Goal: Contribute content

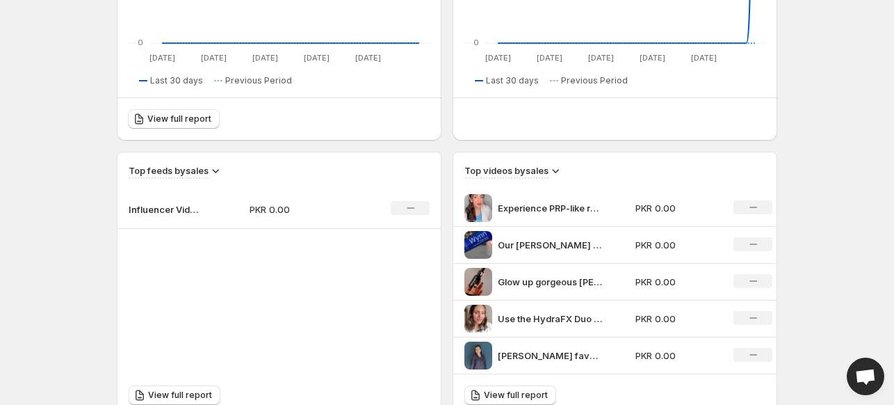
scroll to position [348, 0]
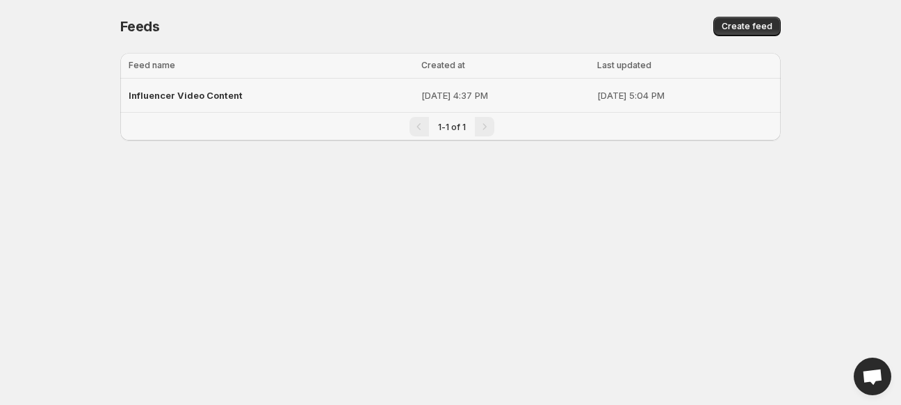
click at [222, 94] on span "Influencer Video Content" at bounding box center [186, 95] width 114 height 11
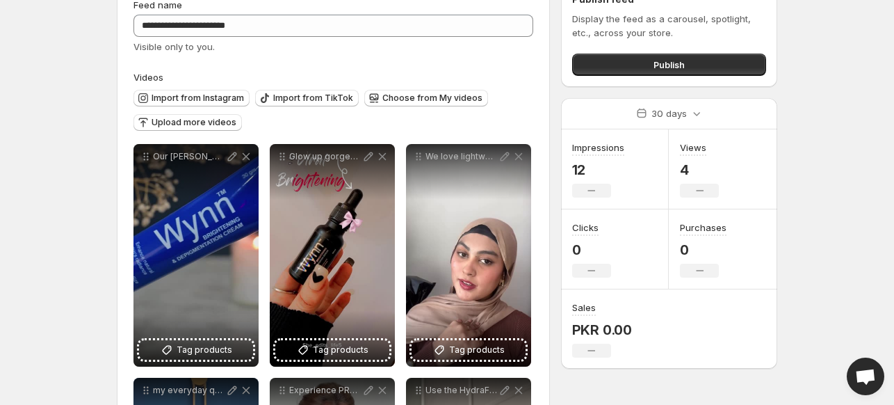
scroll to position [139, 0]
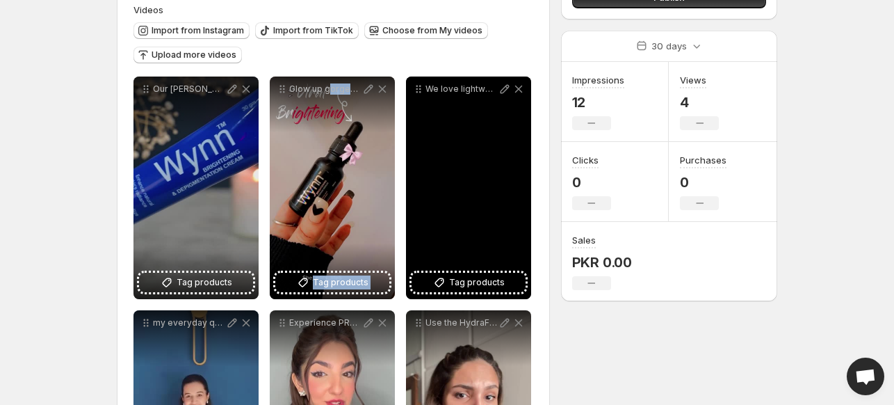
drag, startPoint x: 328, startPoint y: 202, endPoint x: 413, endPoint y: 215, distance: 85.9
click at [413, 215] on div "**********" at bounding box center [333, 304] width 400 height 456
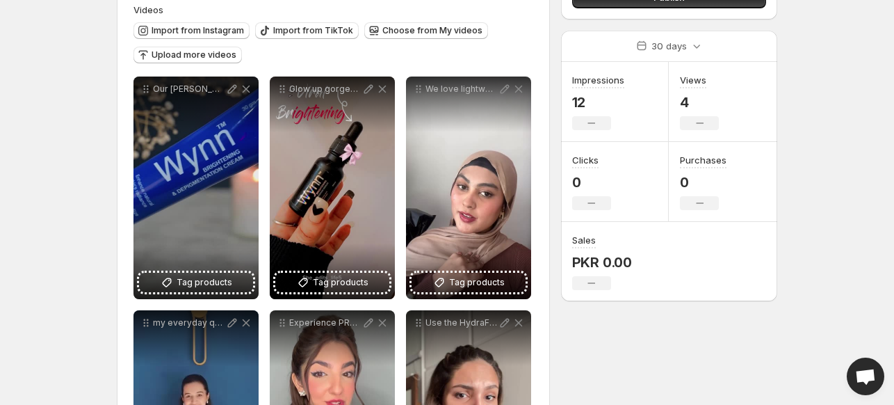
click at [58, 138] on body "**********" at bounding box center [447, 63] width 894 height 405
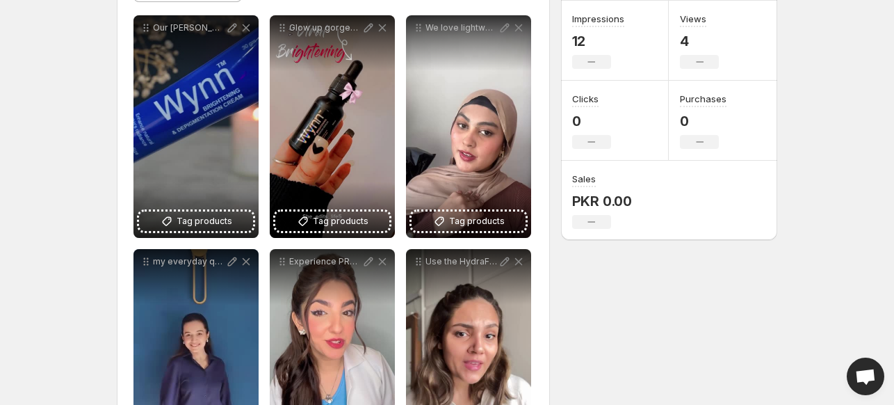
scroll to position [209, 0]
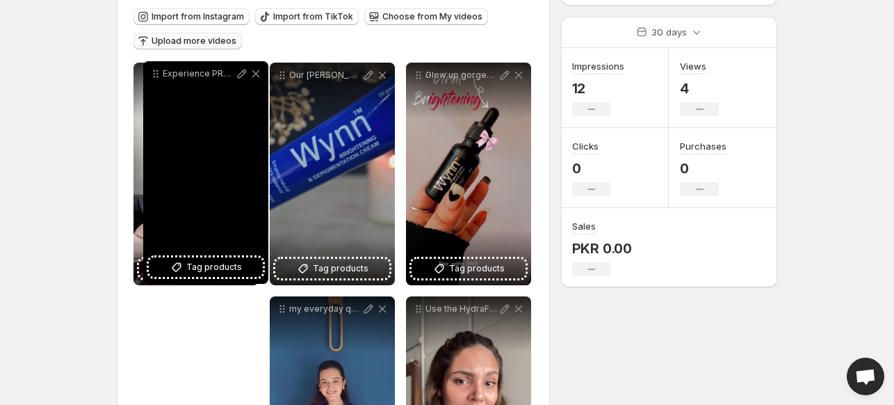
drag, startPoint x: 283, startPoint y: 252, endPoint x: 156, endPoint y: 50, distance: 238.9
click at [156, 67] on icon at bounding box center [156, 74] width 14 height 14
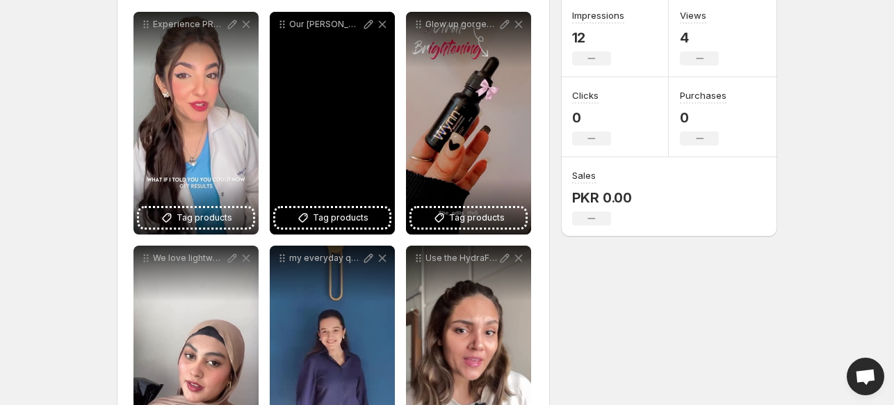
scroll to position [220, 0]
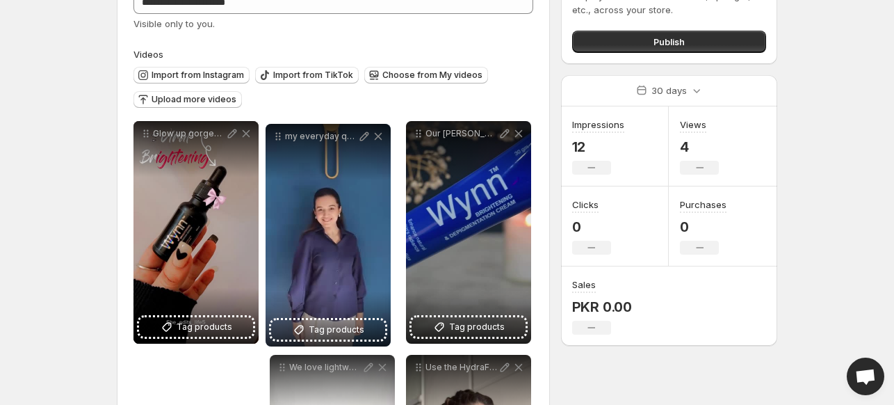
drag, startPoint x: 284, startPoint y: 243, endPoint x: 281, endPoint y: 17, distance: 225.2
click at [281, 124] on div "my everyday quick fix redermaesthetics" at bounding box center [328, 136] width 125 height 25
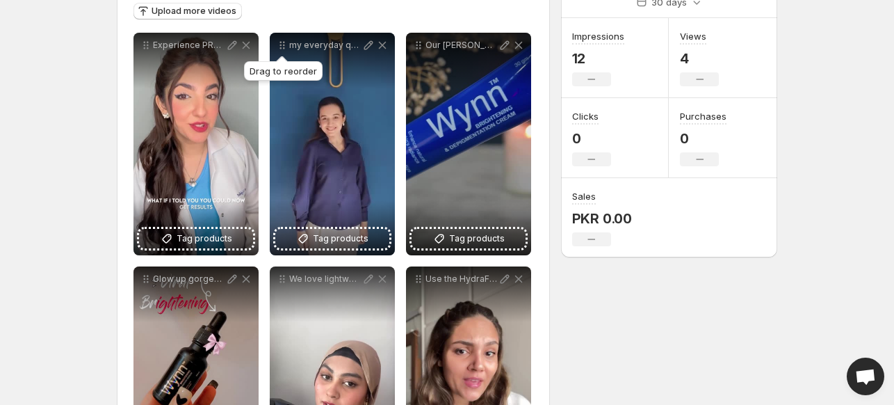
scroll to position [252, 0]
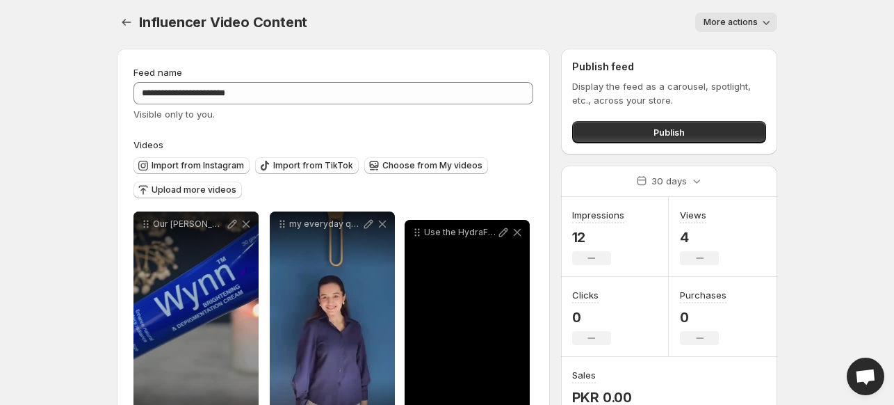
drag, startPoint x: 416, startPoint y: 211, endPoint x: 417, endPoint y: 255, distance: 44.5
click at [417, 239] on icon at bounding box center [417, 232] width 14 height 14
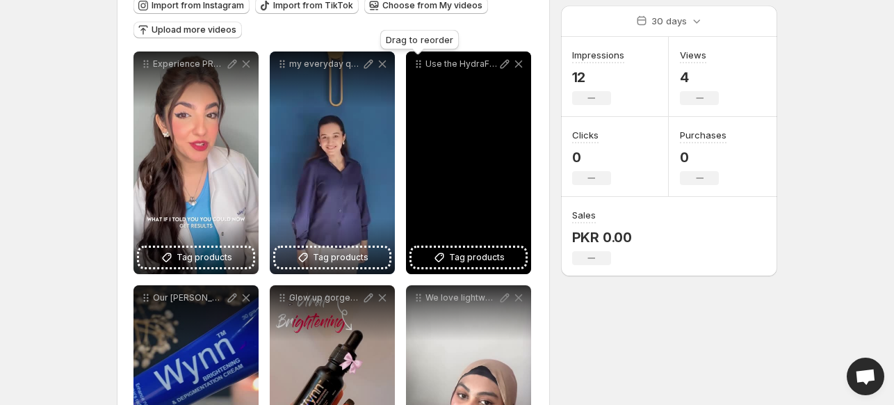
scroll to position [92, 0]
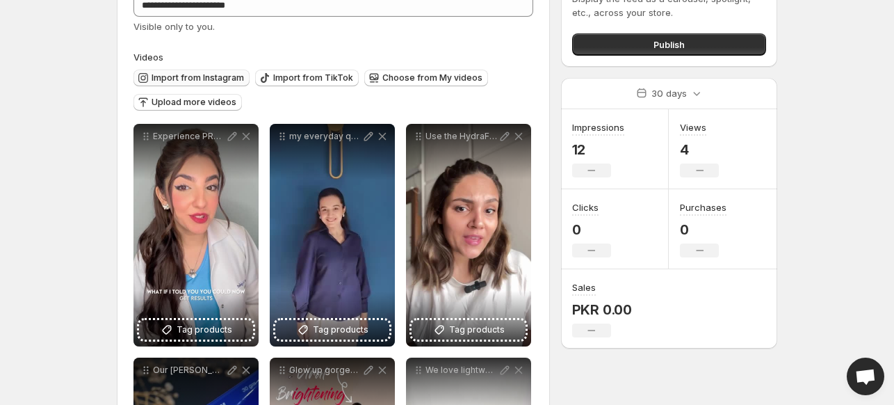
click at [179, 76] on span "Import from Instagram" at bounding box center [198, 77] width 92 height 11
click at [156, 77] on span "Import from Instagram" at bounding box center [198, 77] width 92 height 11
click at [214, 71] on button "Import from Instagram" at bounding box center [191, 78] width 116 height 17
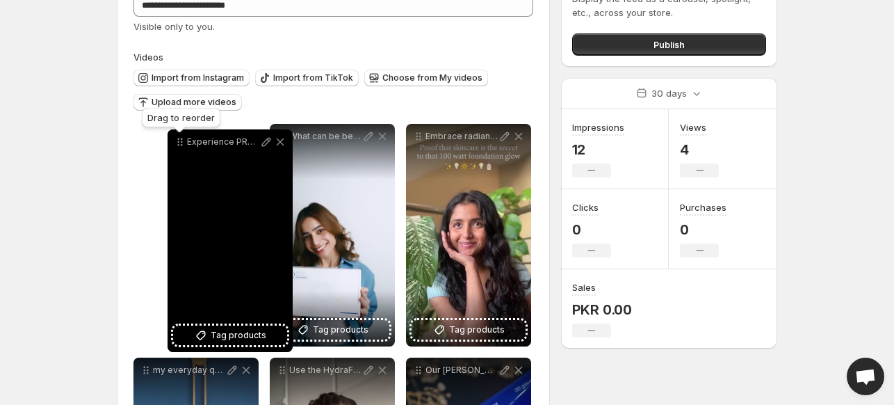
drag, startPoint x: 418, startPoint y: 136, endPoint x: 178, endPoint y: 142, distance: 239.9
click at [178, 142] on icon at bounding box center [180, 142] width 14 height 14
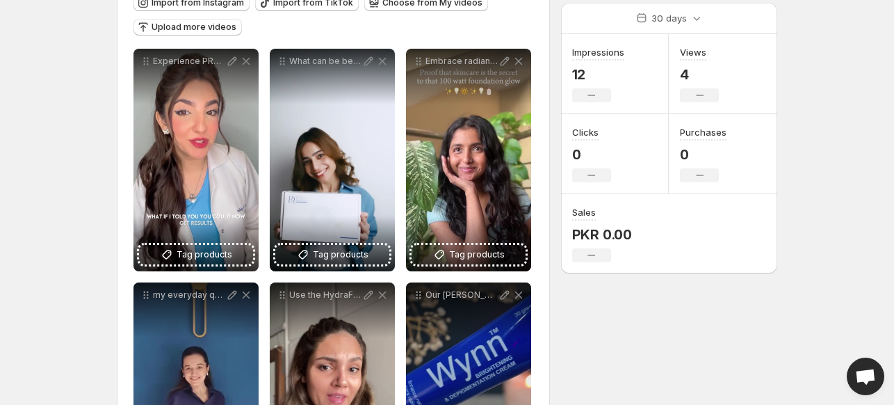
scroll to position [231, 0]
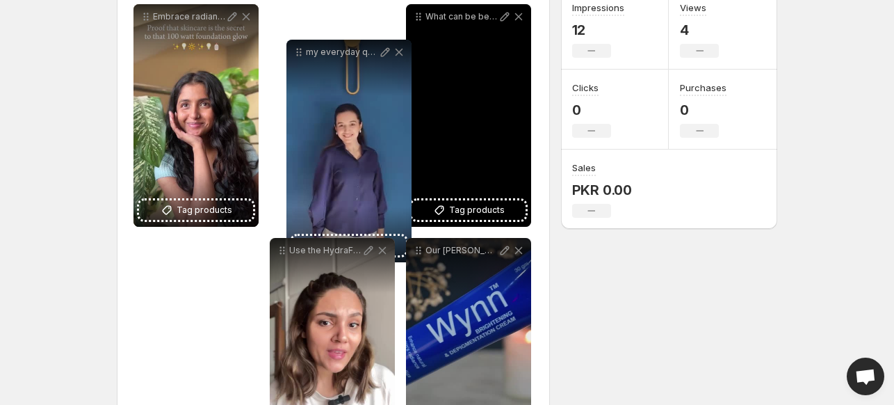
drag, startPoint x: 142, startPoint y: 231, endPoint x: 295, endPoint y: 69, distance: 223.2
click at [295, 69] on div "**********" at bounding box center [333, 349] width 400 height 690
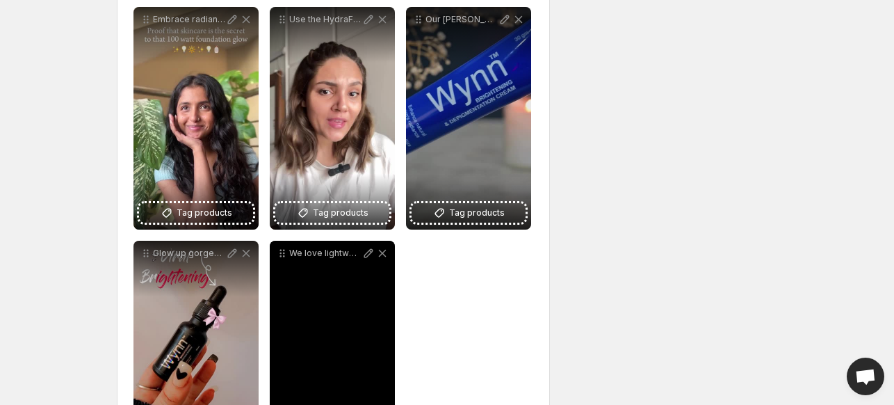
scroll to position [510, 0]
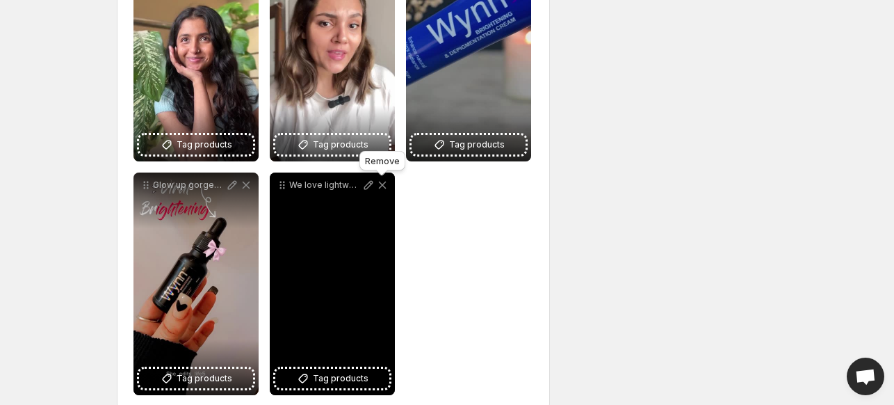
click at [386, 188] on icon at bounding box center [382, 185] width 14 height 14
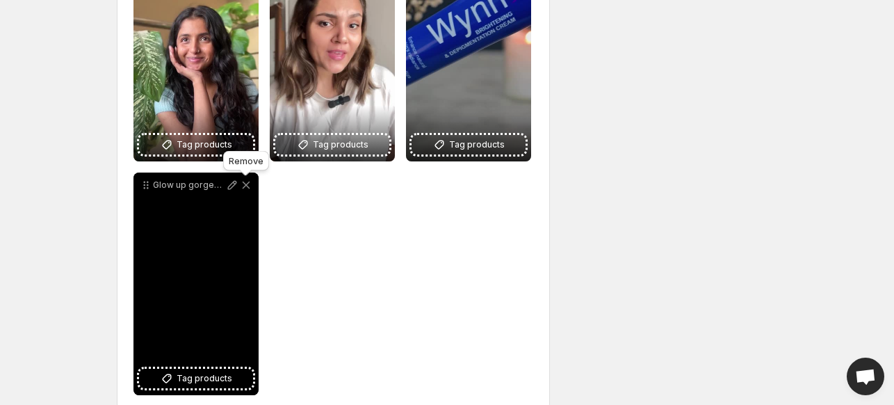
click at [250, 186] on icon at bounding box center [246, 185] width 14 height 14
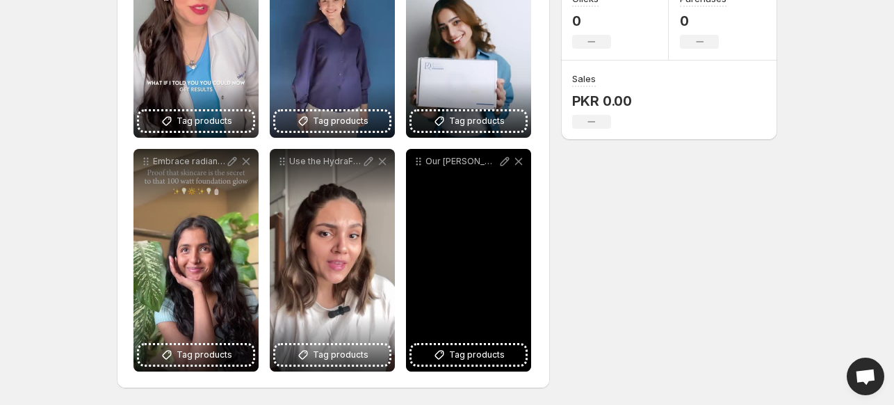
scroll to position [231, 0]
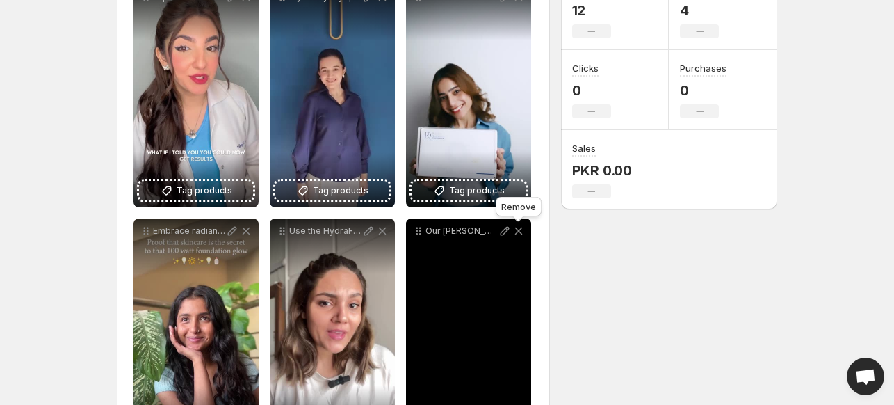
click at [521, 236] on icon at bounding box center [519, 231] width 14 height 14
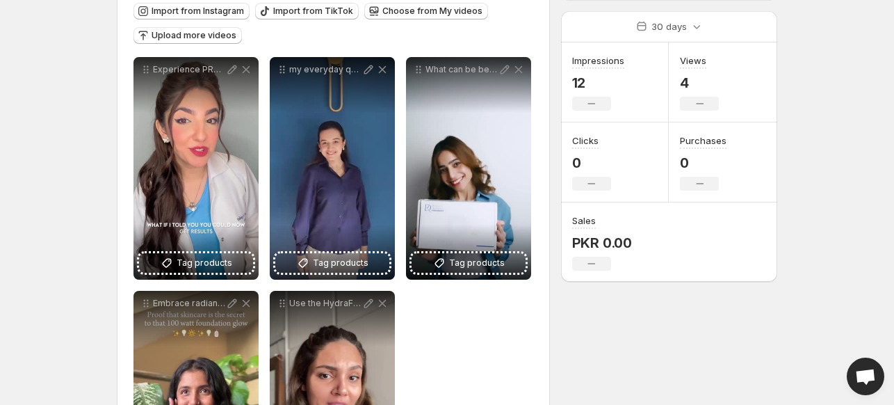
scroll to position [22, 0]
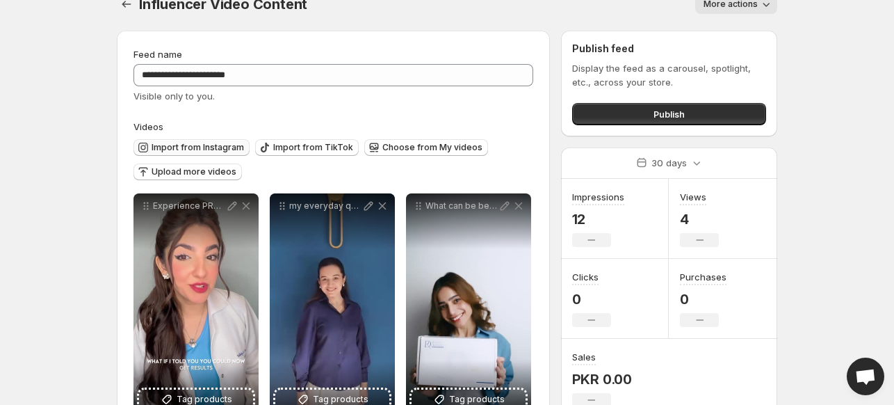
click at [200, 149] on span "Import from Instagram" at bounding box center [198, 147] width 92 height 11
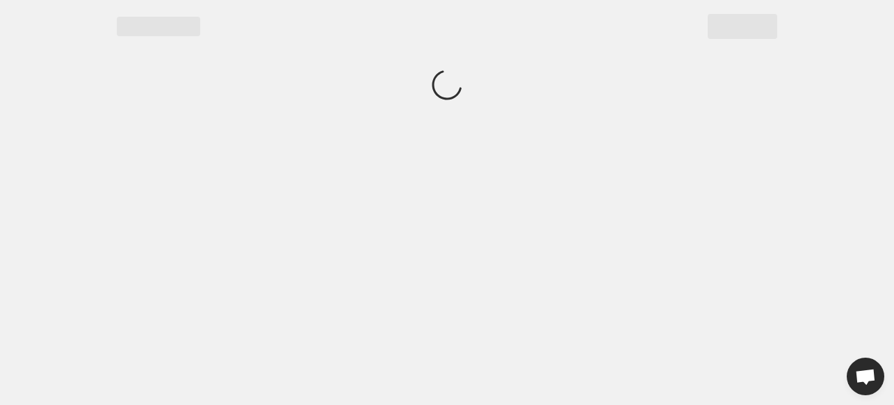
scroll to position [0, 0]
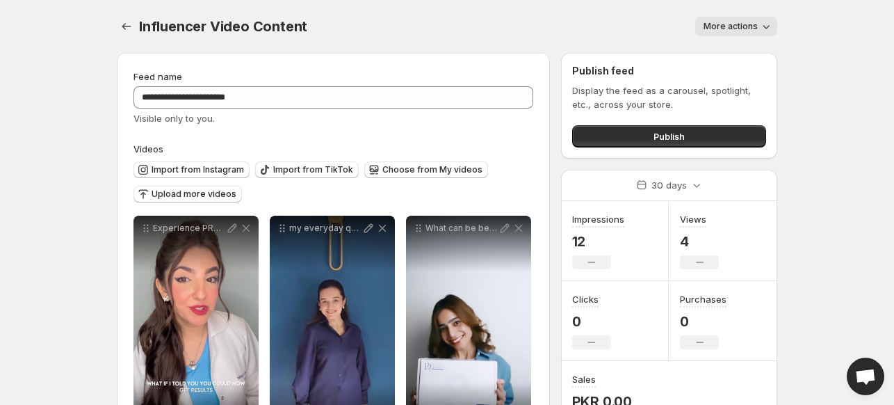
click at [207, 161] on button "Import from Instagram" at bounding box center [191, 169] width 116 height 17
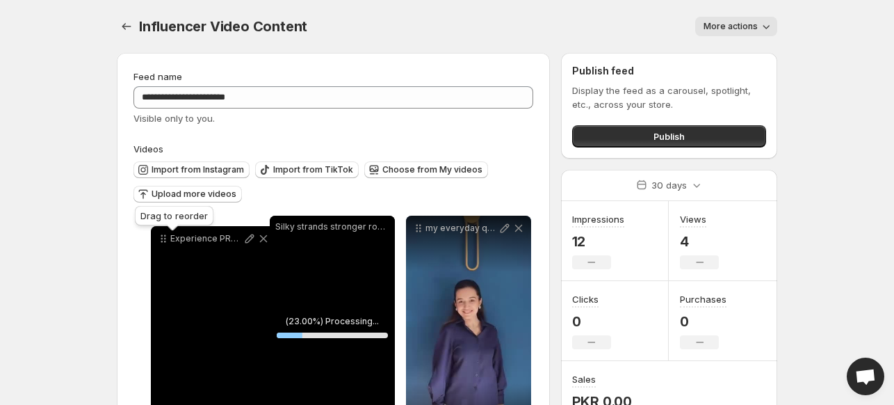
drag, startPoint x: 282, startPoint y: 230, endPoint x: 161, endPoint y: 241, distance: 120.8
click at [161, 241] on icon at bounding box center [163, 238] width 14 height 14
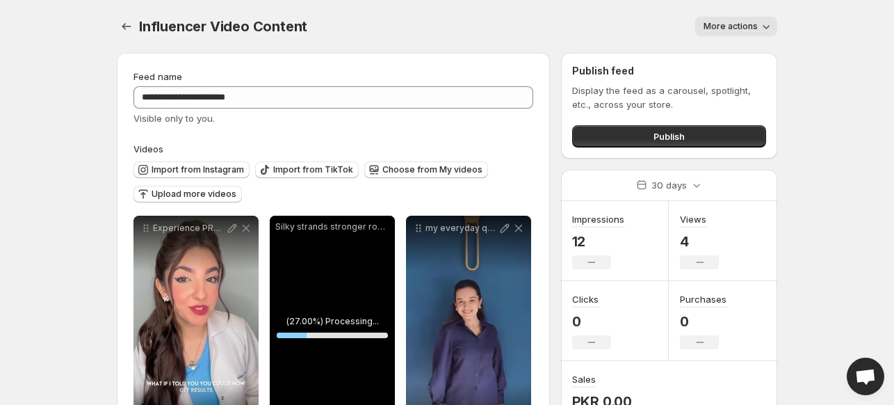
scroll to position [139, 0]
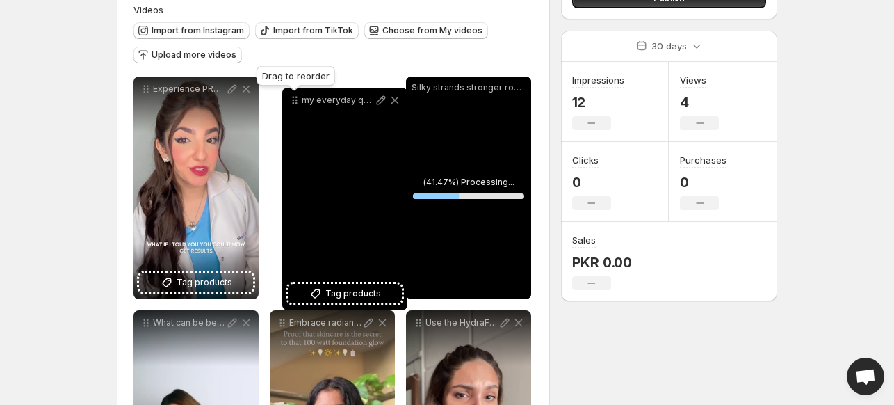
drag, startPoint x: 419, startPoint y: 91, endPoint x: 295, endPoint y: 102, distance: 124.2
click at [295, 102] on icon at bounding box center [295, 100] width 14 height 14
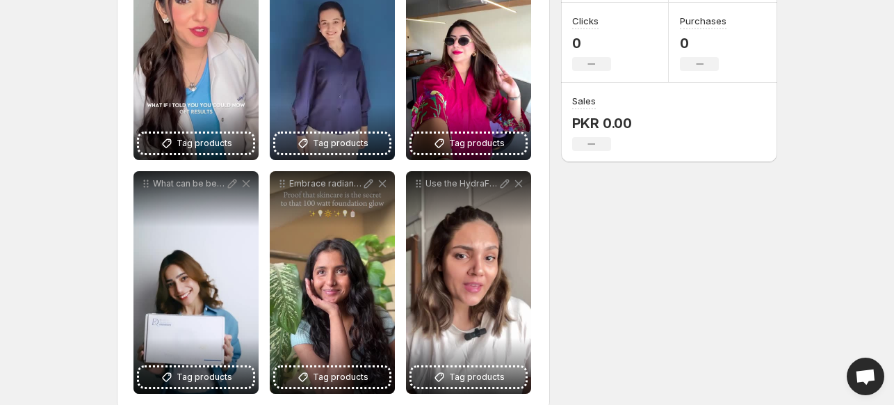
scroll to position [209, 0]
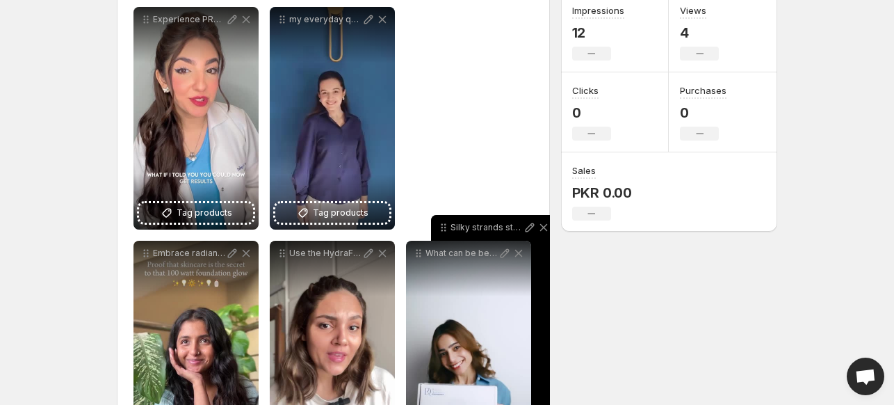
drag, startPoint x: 417, startPoint y: 20, endPoint x: 442, endPoint y: 245, distance: 226.6
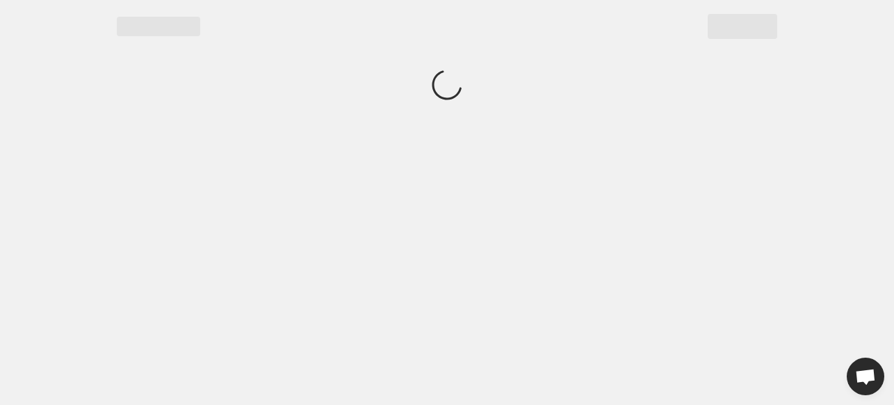
scroll to position [0, 0]
